Goal: Task Accomplishment & Management: Use online tool/utility

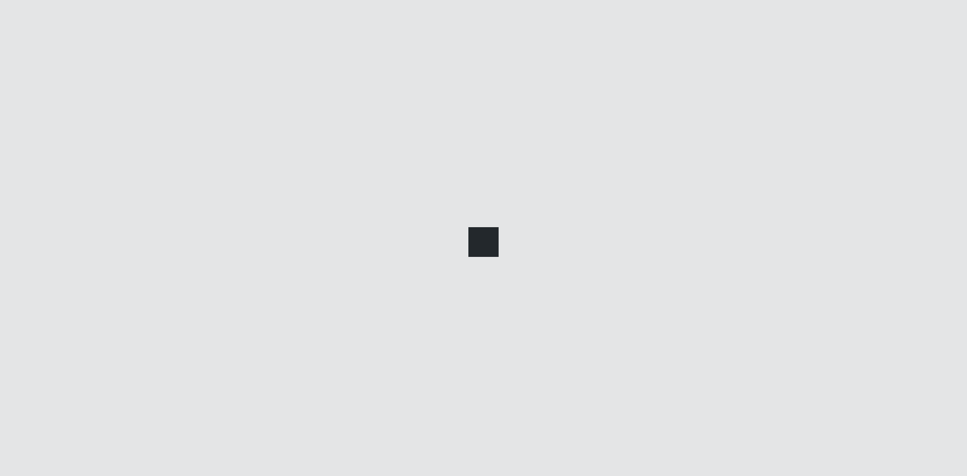
click at [448, 290] on main at bounding box center [534, 239] width 866 height 423
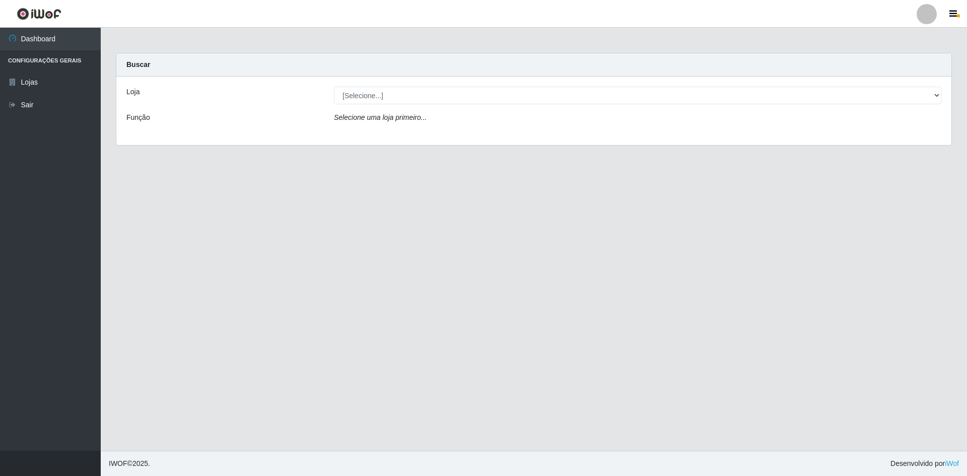
click at [387, 104] on div "Loja [Selecione...] Hiper Queiroz - [GEOGRAPHIC_DATA] Queiroz [GEOGRAPHIC_DATA]…" at bounding box center [533, 111] width 835 height 68
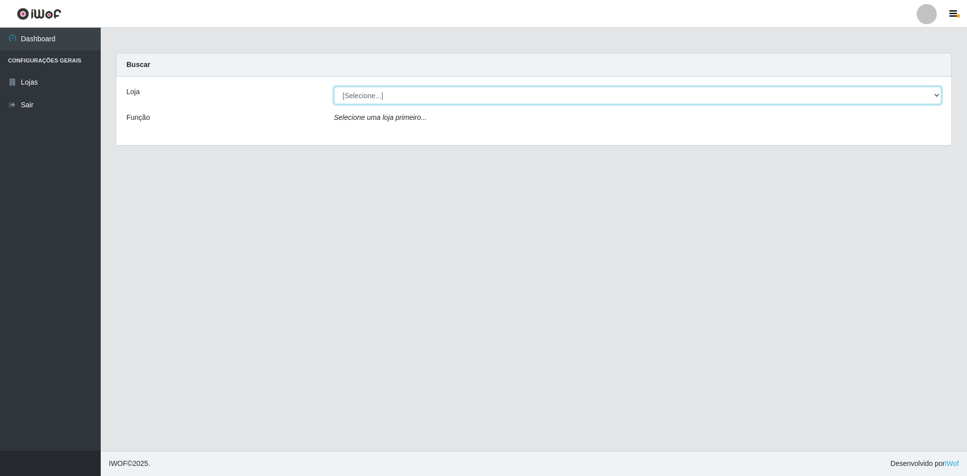
click at [380, 96] on select "[Selecione...] Hiper Queiroz - [GEOGRAPHIC_DATA] [GEOGRAPHIC_DATA] [GEOGRAPHIC_…" at bounding box center [637, 96] width 607 height 18
select select "517"
click at [334, 87] on select "[Selecione...] Hiper Queiroz - [GEOGRAPHIC_DATA] [GEOGRAPHIC_DATA] [GEOGRAPHIC_…" at bounding box center [637, 96] width 607 height 18
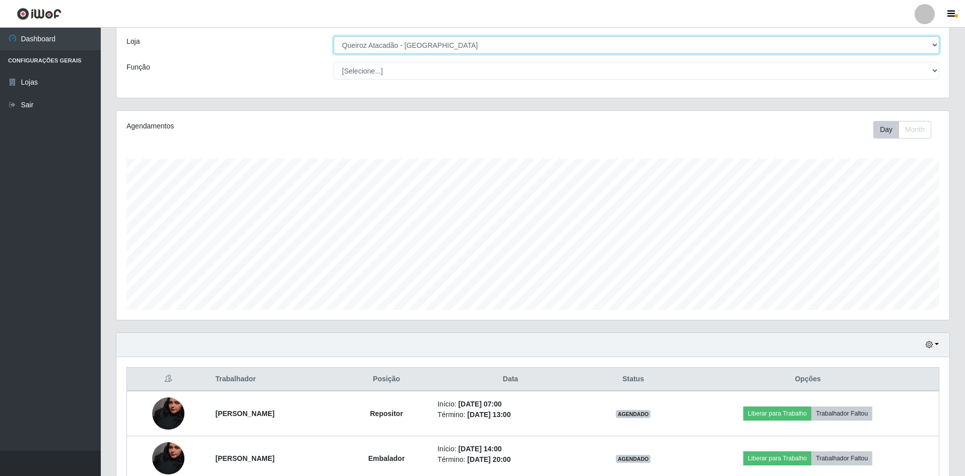
scroll to position [148, 0]
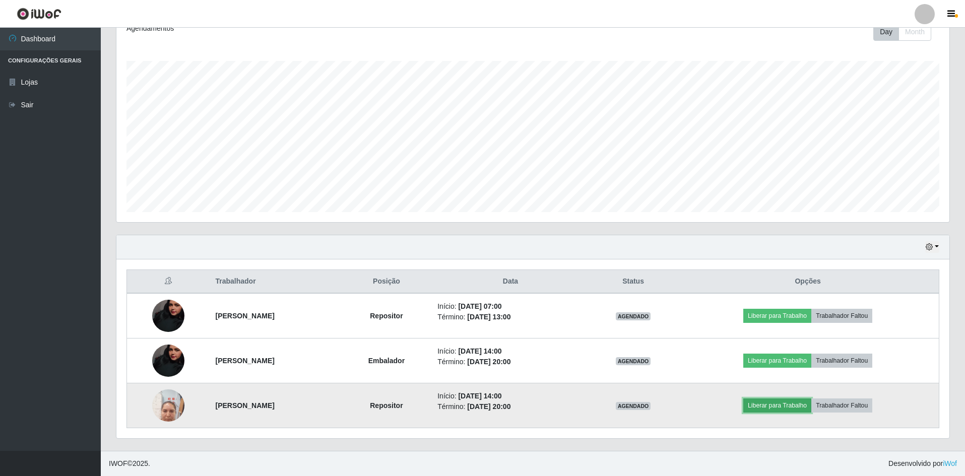
click at [788, 406] on button "Liberar para Trabalho" at bounding box center [777, 405] width 68 height 14
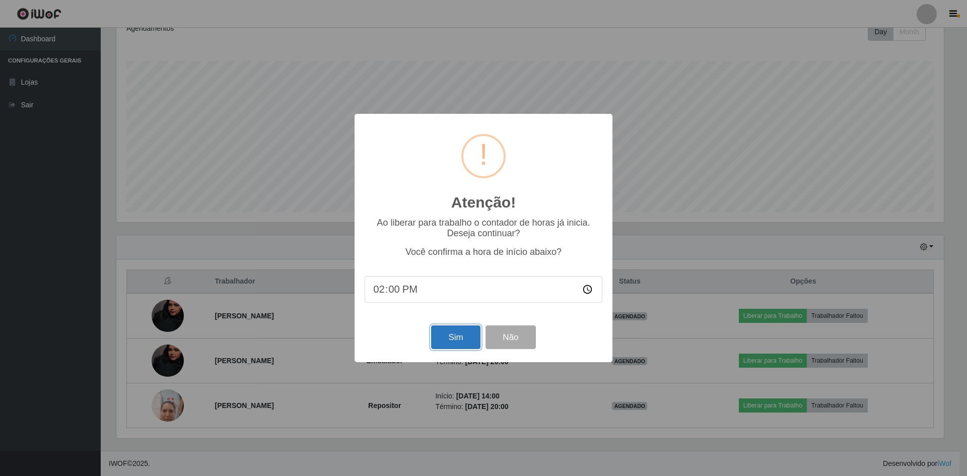
click at [447, 344] on button "Sim" at bounding box center [455, 337] width 49 height 24
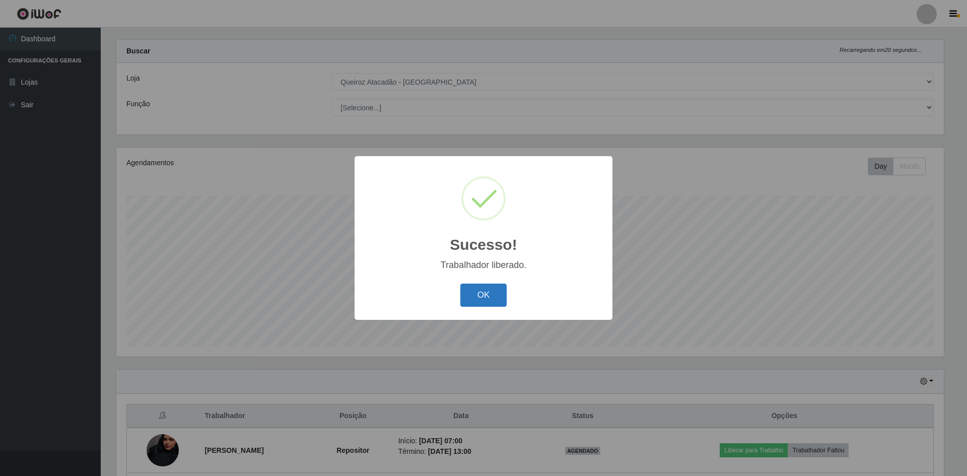
click at [499, 295] on button "OK" at bounding box center [483, 296] width 47 height 24
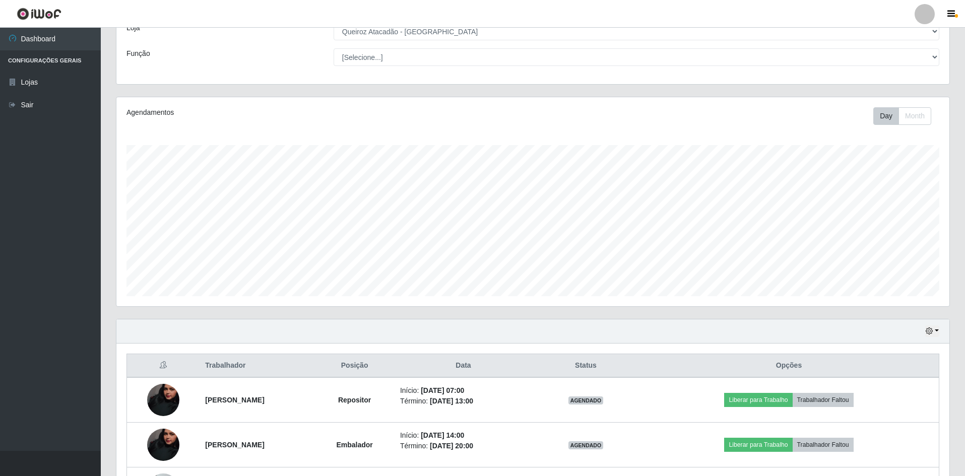
scroll to position [148, 0]
